Goal: Transaction & Acquisition: Purchase product/service

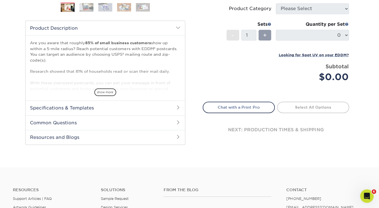
scroll to position [161, 0]
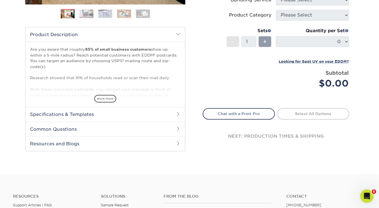
click at [176, 114] on span at bounding box center [178, 113] width 4 height 4
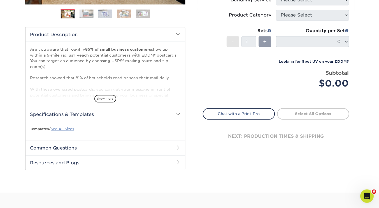
click at [69, 128] on link "See All Sizes" at bounding box center [62, 129] width 23 height 4
click at [178, 114] on span at bounding box center [178, 113] width 4 height 4
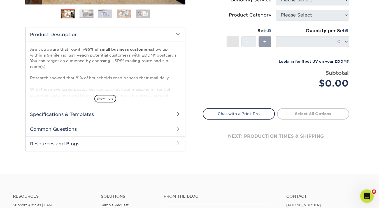
click at [178, 113] on span at bounding box center [178, 113] width 4 height 4
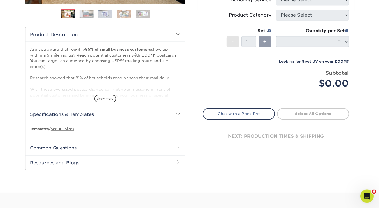
click at [177, 147] on span at bounding box center [178, 147] width 4 height 4
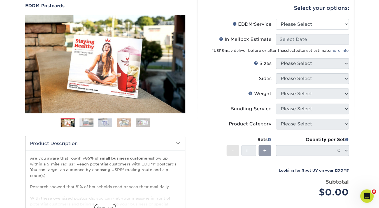
scroll to position [52, 0]
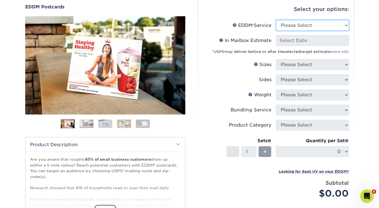
click at [325, 29] on select "Please Select Full Service Print Only" at bounding box center [312, 25] width 73 height 11
select select "full_service"
click at [276, 20] on select "Please Select Full Service Print Only" at bounding box center [312, 25] width 73 height 11
select select "-1"
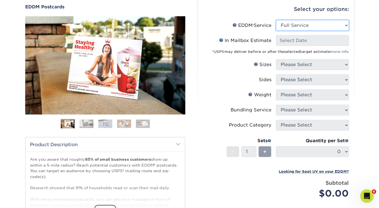
select select "-1"
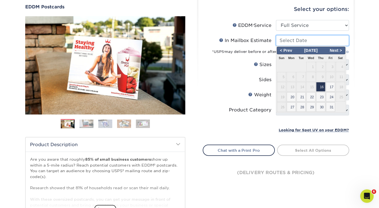
click at [309, 41] on input "In Mailbox Estimate Help In Mailbox Estimate" at bounding box center [312, 40] width 73 height 11
click at [319, 84] on span "16" at bounding box center [320, 87] width 9 height 10
type input "[DATE]"
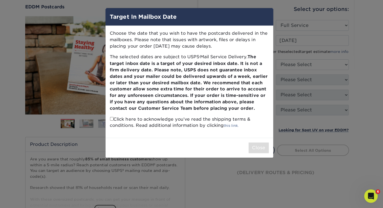
click at [112, 119] on input "checkbox" at bounding box center [112, 119] width 4 height 4
checkbox input "true"
click at [257, 152] on button "Close" at bounding box center [259, 147] width 20 height 11
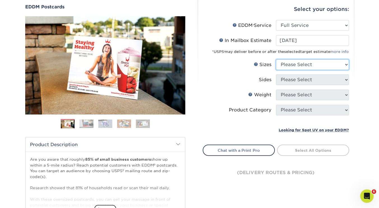
click at [309, 65] on select "Please Select 4.5" x 12" 6" x 12" 6.5" x 8" 6.5" x 9" 6.5" x 12" 7" x 8.5" 8" x…" at bounding box center [312, 64] width 73 height 11
select select "6.50x8.00"
click at [276, 59] on select "Please Select 4.5" x 12" 6" x 12" 6.5" x 8" 6.5" x 9" 6.5" x 12" 7" x 8.5" 8" x…" at bounding box center [312, 64] width 73 height 11
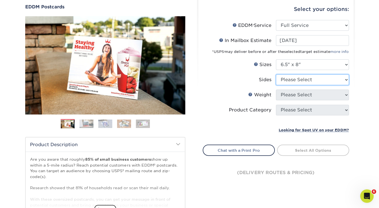
click at [299, 79] on select "Please Select Print Both Sides Print Front Only" at bounding box center [312, 79] width 73 height 11
select select "13abbda7-1d64-4f25-8bb2-c179b224825d"
click at [276, 74] on select "Please Select Print Both Sides Print Front Only" at bounding box center [312, 79] width 73 height 11
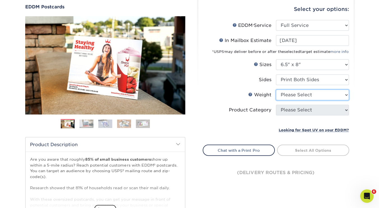
click at [299, 93] on select "Please Select 16PT 14PT" at bounding box center [312, 94] width 73 height 11
select select "16PT"
click at [276, 89] on select "Please Select 16PT 14PT" at bounding box center [312, 94] width 73 height 11
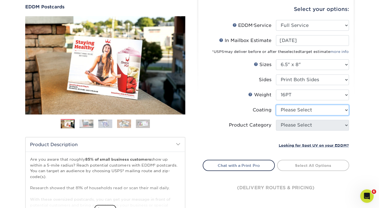
click at [301, 109] on select at bounding box center [312, 109] width 73 height 11
select select "ae367451-b2b8-45df-a344-0f05b6a12993"
click at [276, 104] on select at bounding box center [312, 109] width 73 height 11
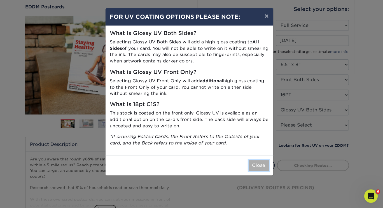
click at [259, 168] on button "Close" at bounding box center [259, 165] width 20 height 11
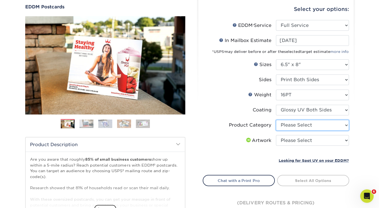
drag, startPoint x: 308, startPoint y: 123, endPoint x: 317, endPoint y: 127, distance: 10.9
click at [317, 127] on select "Please Select Postcards" at bounding box center [312, 125] width 73 height 11
select select "9b7272e0-d6c8-4c3c-8e97-d3a1bcdab858"
click at [276, 120] on select "Please Select Postcards" at bounding box center [312, 125] width 73 height 11
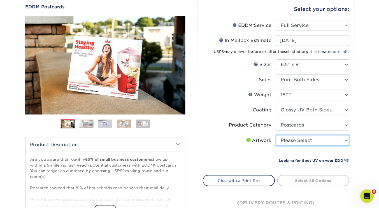
click at [305, 142] on select "Please Select I will upload files I need a design - $150" at bounding box center [312, 140] width 73 height 11
select select "upload"
click at [276, 135] on select "Please Select I will upload files I need a design - $150" at bounding box center [312, 140] width 73 height 11
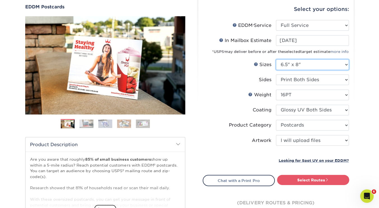
click at [313, 65] on select "Please Select 4.5" x 12" 6" x 12" 6.5" x 8" 6.5" x 9" 6.5" x 12" 7" x 8.5" 8" x…" at bounding box center [312, 64] width 73 height 11
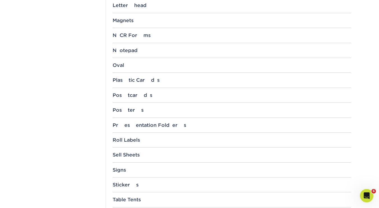
scroll to position [529, 0]
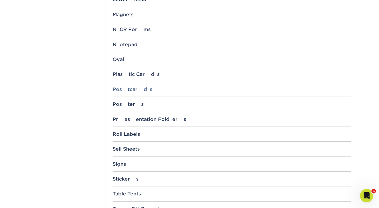
click at [131, 90] on div "Postcards" at bounding box center [232, 89] width 238 height 6
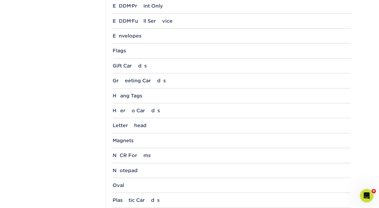
scroll to position [370, 0]
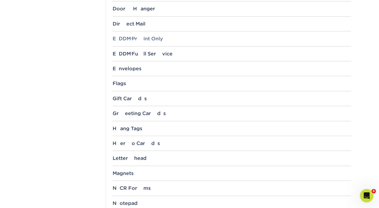
click at [141, 41] on div "EDDM ® Print Only" at bounding box center [232, 39] width 238 height 6
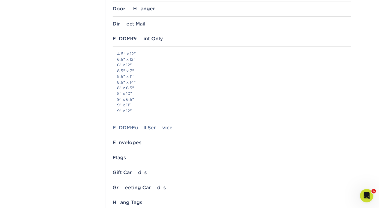
click at [140, 126] on div "EDDM ® Full Service" at bounding box center [232, 128] width 238 height 6
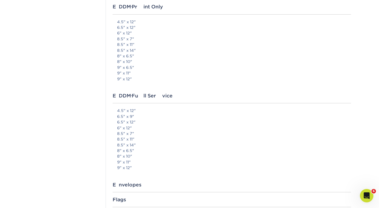
scroll to position [425, 0]
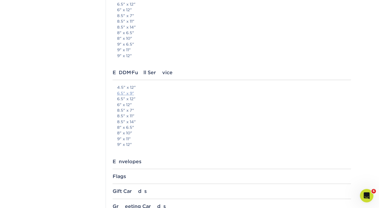
click at [129, 94] on link "6.5" x 9"" at bounding box center [125, 93] width 17 height 4
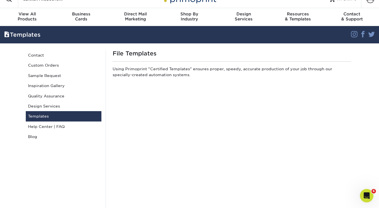
scroll to position [0, 0]
